Goal: Book appointment/travel/reservation

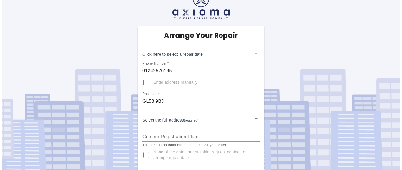
scroll to position [18, 0]
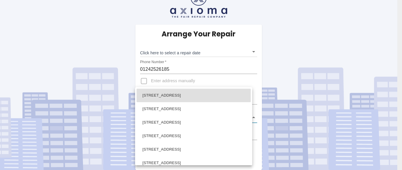
click at [254, 117] on body "Arrange Your Repair Click here to select a repair date ​ Phone Number   * 01242…" at bounding box center [201, 76] width 402 height 188
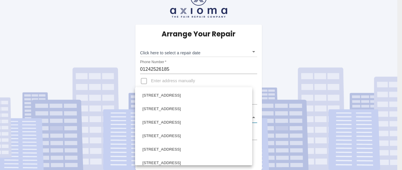
drag, startPoint x: 258, startPoint y: 112, endPoint x: 260, endPoint y: 98, distance: 13.8
click at [252, 99] on div "[GEOGRAPHIC_DATA], [GEOGRAPHIC_DATA] [GEOGRAPHIC_DATA] [GEOGRAPHIC_DATA], [GEOG…" at bounding box center [193, 126] width 117 height 78
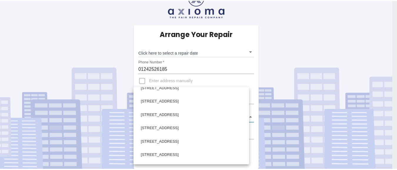
scroll to position [105, 0]
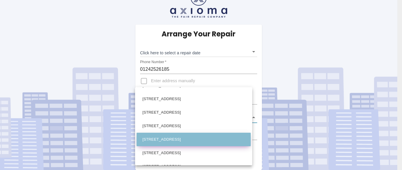
click at [182, 138] on li "[STREET_ADDRESS]" at bounding box center [194, 140] width 114 height 14
type input "[STREET_ADDRESS]"
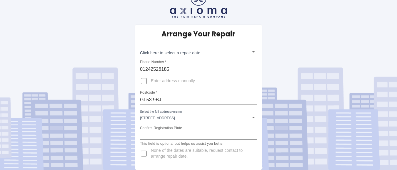
click at [147, 132] on input "Confirm Registration Plate" at bounding box center [198, 135] width 117 height 9
type input "VO18EXC"
click at [255, 52] on body "Arrange Your Repair Click here to select a repair date ​ Phone Number   * 01242…" at bounding box center [198, 76] width 397 height 188
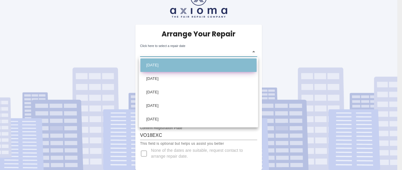
click at [206, 63] on li "[DATE]" at bounding box center [198, 66] width 116 height 14
type input "[DATE]T00:00:00.000Z"
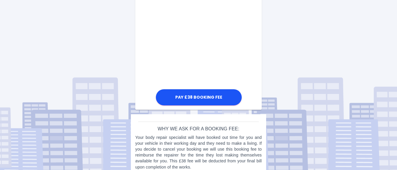
scroll to position [397, 0]
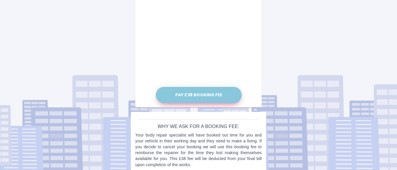
click at [200, 93] on button "Pay £38 Booking Fee" at bounding box center [199, 95] width 86 height 16
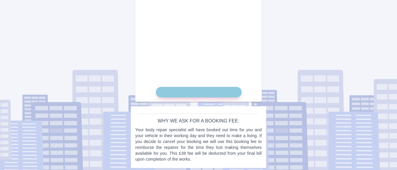
scroll to position [400, 0]
